Goal: Find specific page/section: Find specific page/section

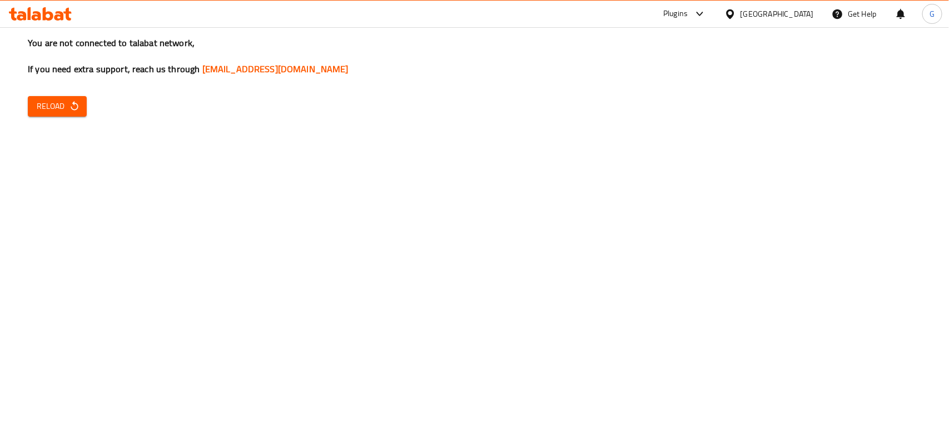
click at [68, 90] on div "You are not connected to talabat network, If you need extra support, reach us t…" at bounding box center [474, 210] width 949 height 421
click at [66, 100] on span "Reload" at bounding box center [57, 107] width 41 height 14
click at [72, 104] on icon "button" at bounding box center [74, 106] width 11 height 11
click at [68, 96] on button "Reload" at bounding box center [57, 106] width 59 height 21
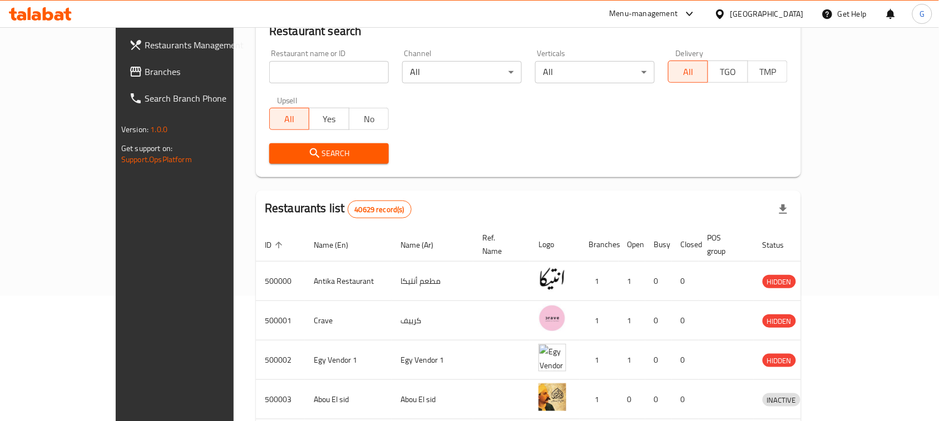
scroll to position [139, 0]
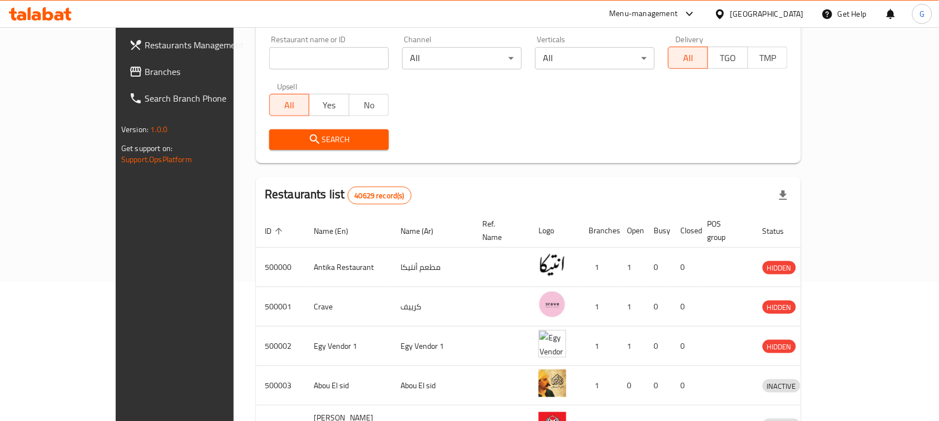
click at [145, 73] on span "Branches" at bounding box center [204, 71] width 119 height 13
